Goal: Check status: Check status

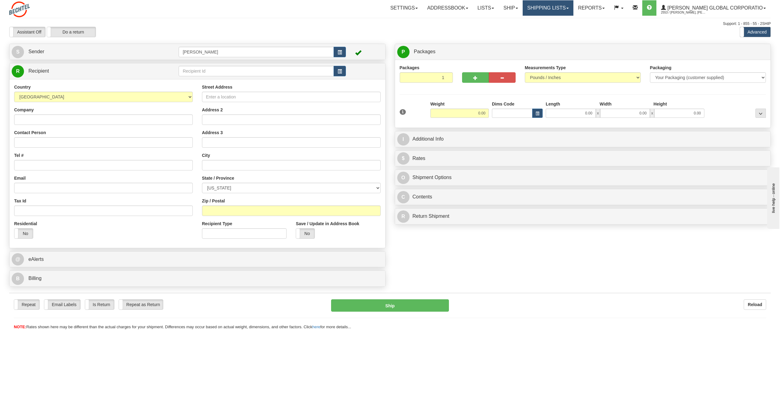
click at [573, 10] on link "Shipping lists" at bounding box center [548, 7] width 51 height 15
click at [555, 23] on span "Current Shipments" at bounding box center [537, 21] width 36 height 5
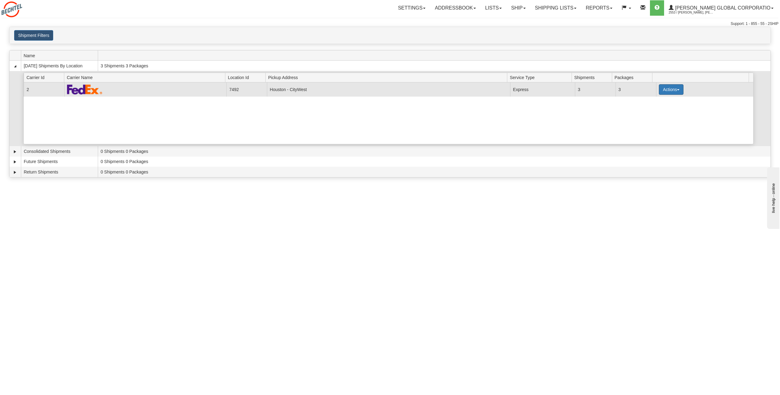
click at [676, 89] on button "Actions" at bounding box center [671, 89] width 25 height 10
click at [652, 102] on span "Details" at bounding box center [648, 101] width 17 height 4
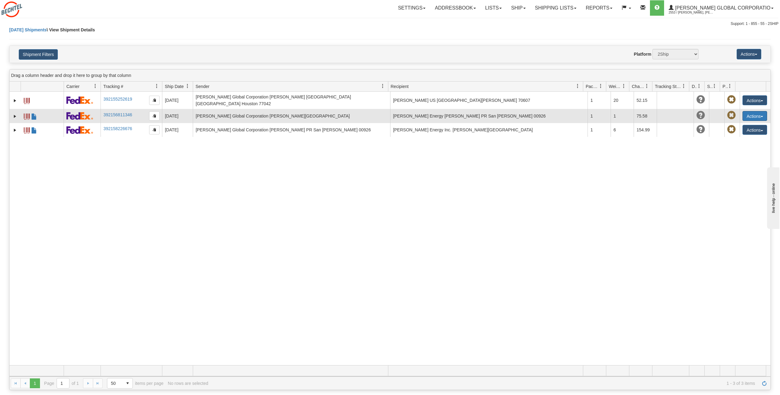
click at [760, 116] on span "button" at bounding box center [761, 116] width 2 height 1
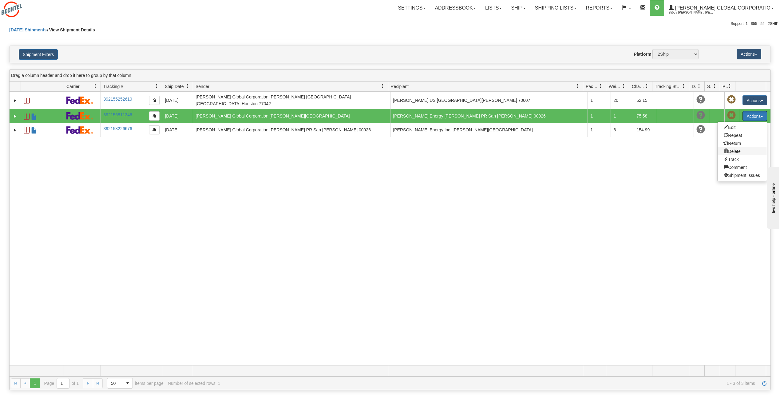
click at [724, 149] on span at bounding box center [726, 151] width 4 height 4
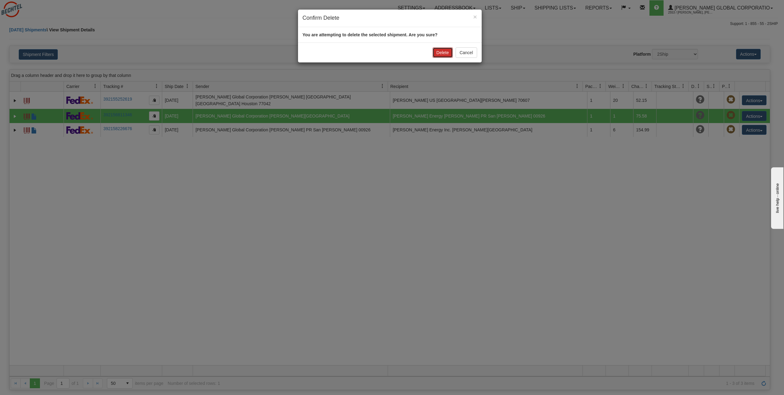
click at [444, 53] on button "Delete" at bounding box center [443, 52] width 20 height 10
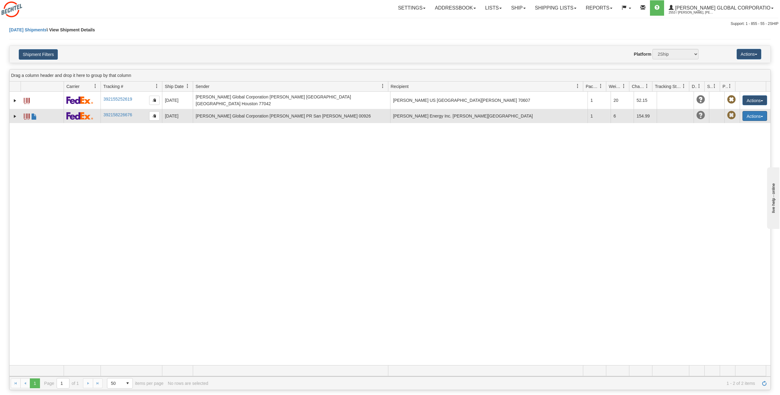
click at [761, 112] on button "Actions" at bounding box center [754, 116] width 25 height 10
click at [724, 149] on span at bounding box center [726, 151] width 4 height 4
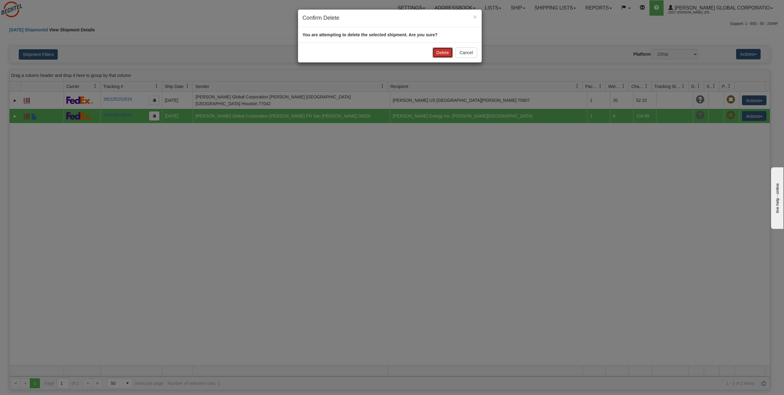
click at [446, 51] on button "Delete" at bounding box center [443, 52] width 20 height 10
